Goal: Task Accomplishment & Management: Use online tool/utility

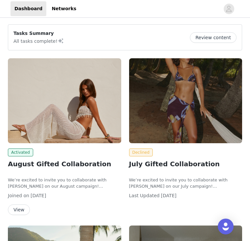
click at [19, 212] on button "View" at bounding box center [19, 209] width 22 height 11
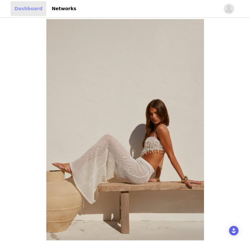
click at [31, 10] on link "Dashboard" at bounding box center [29, 8] width 36 height 15
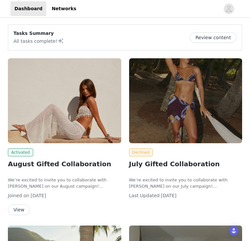
click at [26, 152] on span "Activated" at bounding box center [20, 152] width 25 height 8
click at [39, 131] on img at bounding box center [64, 100] width 113 height 85
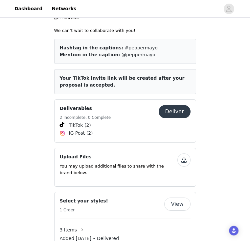
scroll to position [335, 0]
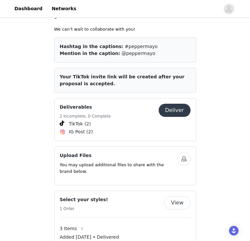
click at [114, 128] on span "IG Post (2)" at bounding box center [125, 132] width 131 height 8
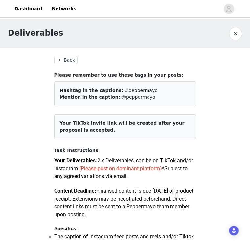
click at [65, 60] on button "Back" at bounding box center [66, 60] width 24 height 8
